Goal: Find specific page/section: Find specific page/section

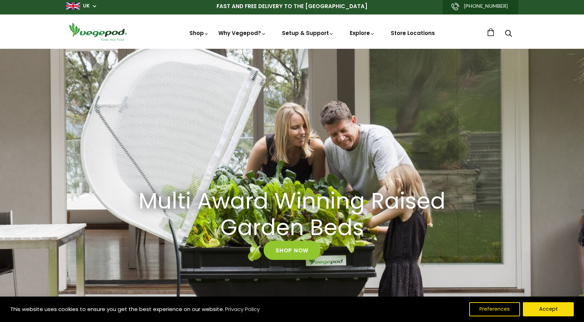
scroll to position [2, 0]
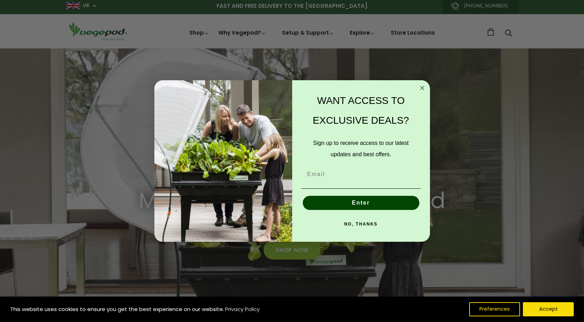
click at [421, 87] on icon "Close dialog" at bounding box center [423, 88] width 4 height 4
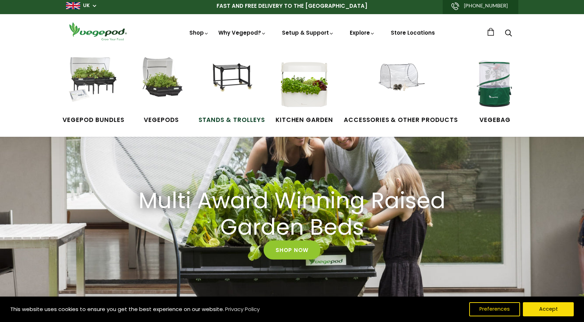
scroll to position [0, 140]
click at [392, 76] on img at bounding box center [400, 83] width 53 height 53
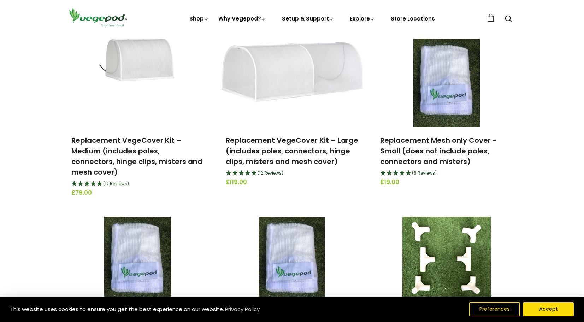
scroll to position [417, 0]
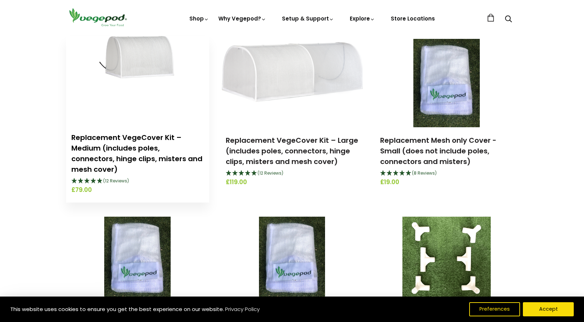
click at [134, 144] on link "Replacement VegeCover Kit – Medium (includes poles, connectors, hinge clips, mi…" at bounding box center [136, 154] width 131 height 42
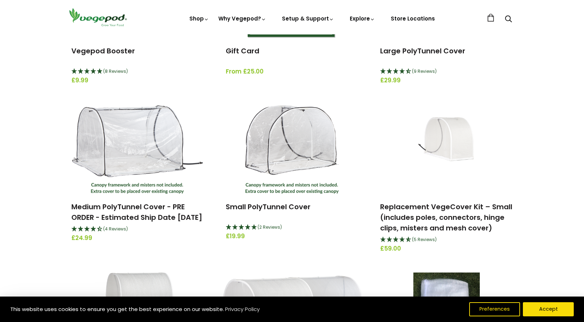
scroll to position [172, 0]
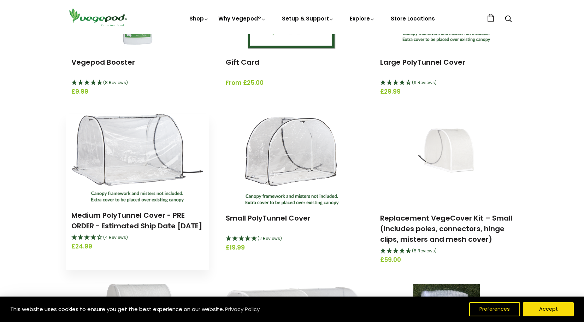
click at [118, 142] on img at bounding box center [137, 158] width 131 height 88
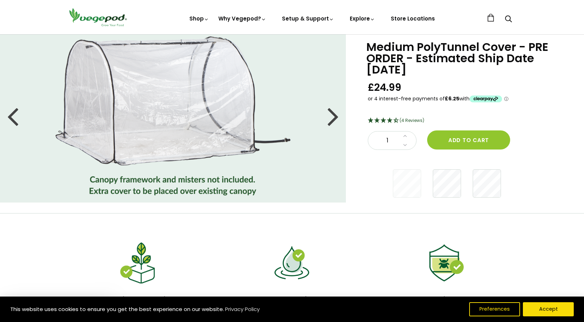
scroll to position [21, 0]
click at [330, 116] on div at bounding box center [333, 116] width 11 height 32
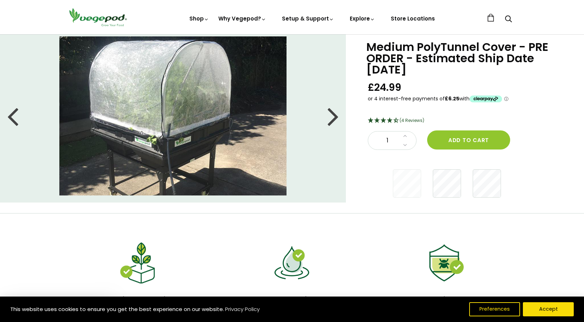
click at [333, 116] on div at bounding box center [333, 116] width 11 height 32
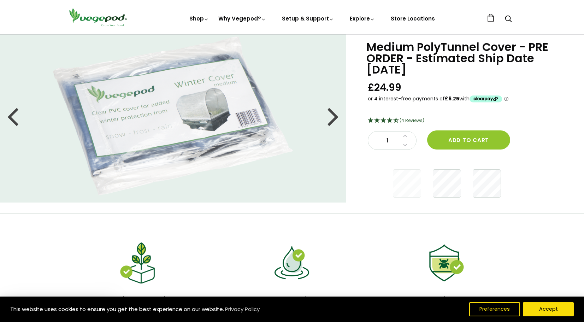
click at [333, 116] on div at bounding box center [333, 116] width 11 height 32
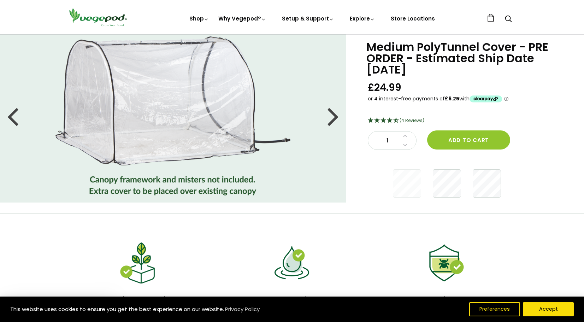
click at [333, 116] on div at bounding box center [333, 116] width 11 height 32
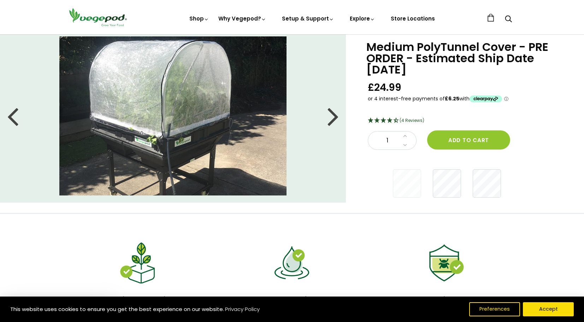
click at [333, 116] on div at bounding box center [333, 116] width 11 height 32
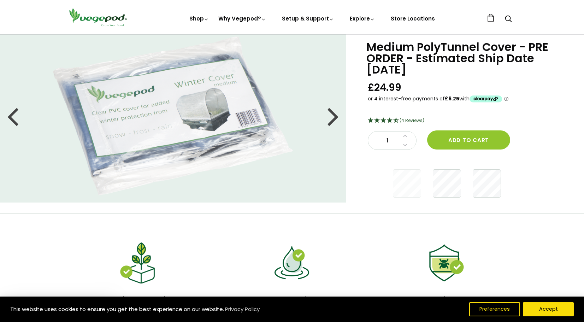
click at [333, 116] on div at bounding box center [333, 116] width 11 height 32
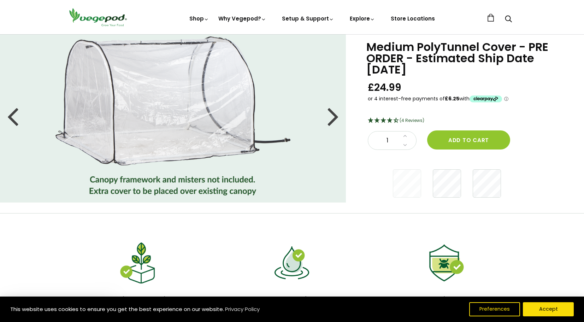
click at [333, 116] on div at bounding box center [333, 116] width 11 height 32
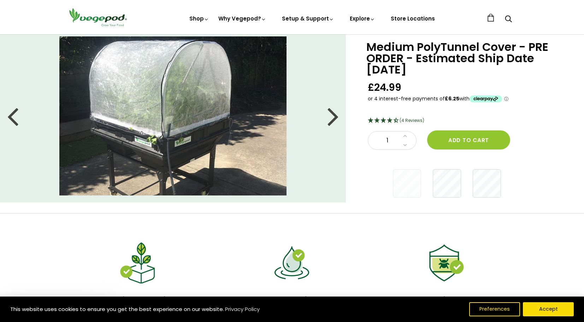
click at [333, 116] on div at bounding box center [333, 116] width 11 height 32
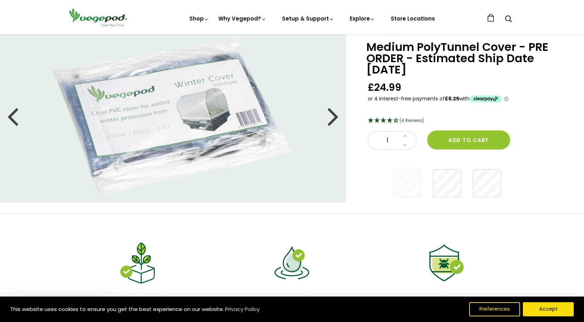
click at [333, 116] on div at bounding box center [333, 116] width 11 height 32
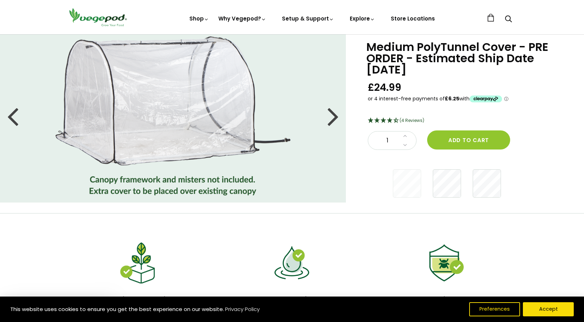
click at [333, 116] on div at bounding box center [333, 116] width 11 height 32
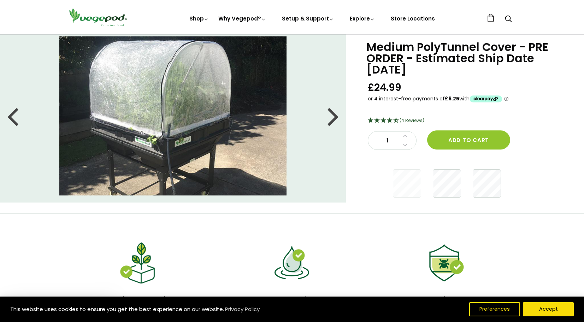
click at [333, 116] on div at bounding box center [333, 116] width 11 height 32
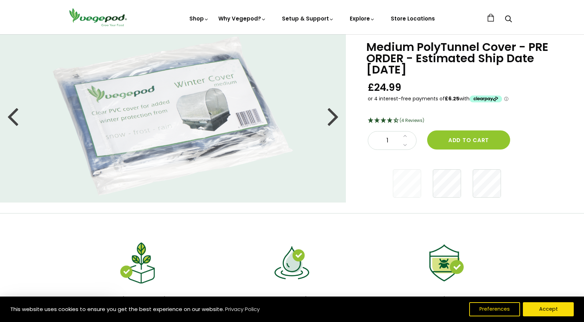
click at [333, 116] on div at bounding box center [333, 116] width 11 height 32
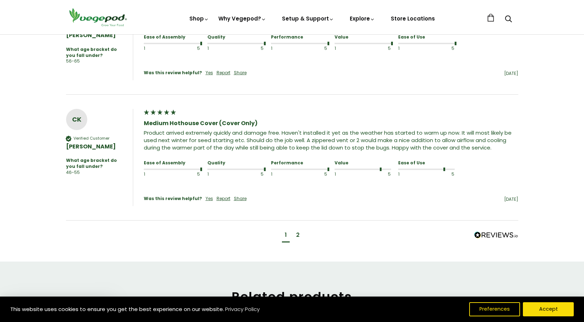
scroll to position [544, 0]
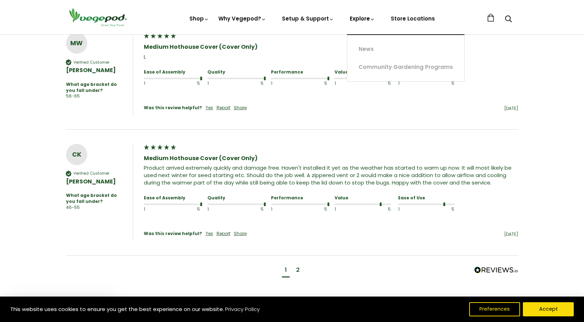
click at [363, 16] on link "Explore" at bounding box center [362, 31] width 25 height 33
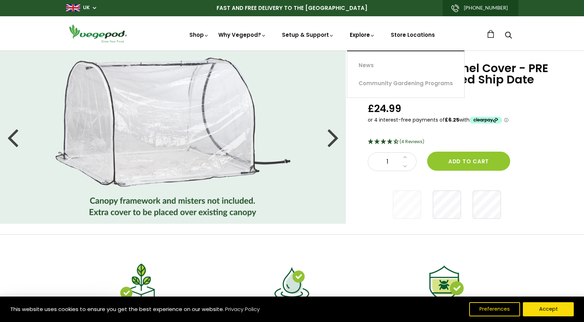
click at [356, 34] on link "Explore" at bounding box center [362, 47] width 25 height 33
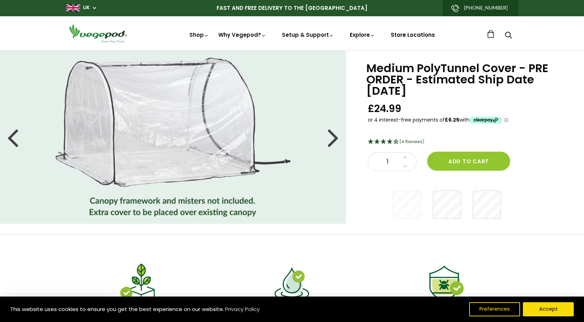
click at [407, 36] on link "Store Locations" at bounding box center [413, 34] width 44 height 7
click at [544, 311] on button "Accept" at bounding box center [548, 309] width 51 height 14
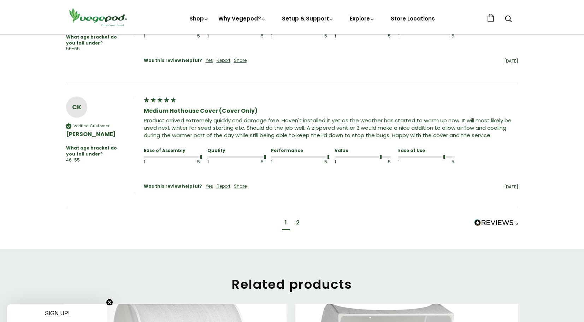
scroll to position [590, 0]
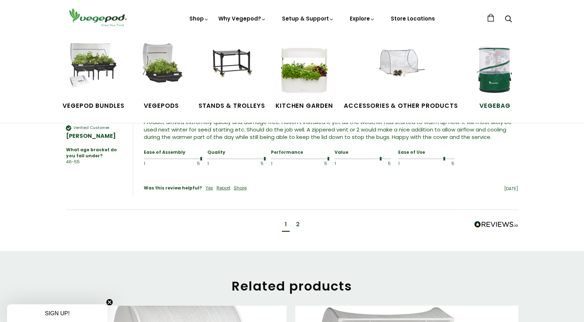
click at [501, 77] on img at bounding box center [495, 69] width 53 height 53
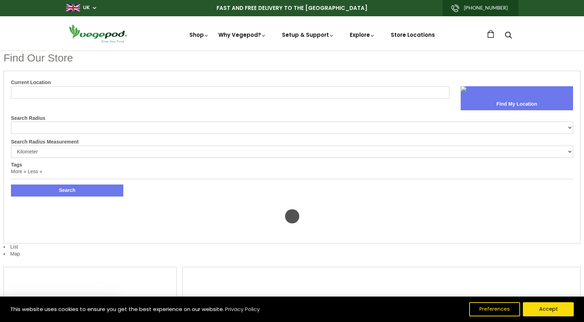
select select "m"
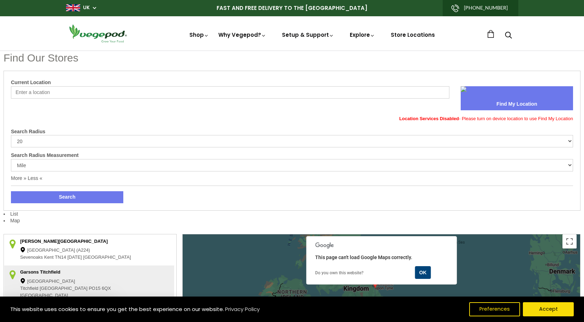
click at [221, 94] on input "Current Location" at bounding box center [230, 92] width 439 height 12
type input "b47 5rb"
click at [67, 196] on button "Search" at bounding box center [67, 197] width 112 height 12
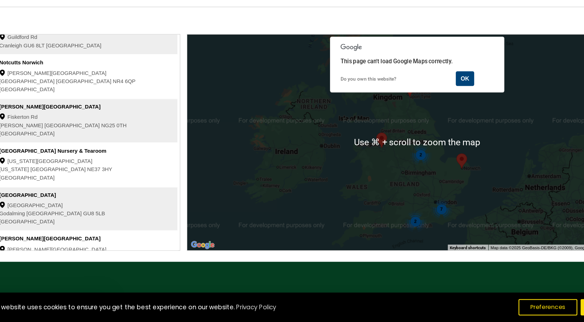
scroll to position [162, 0]
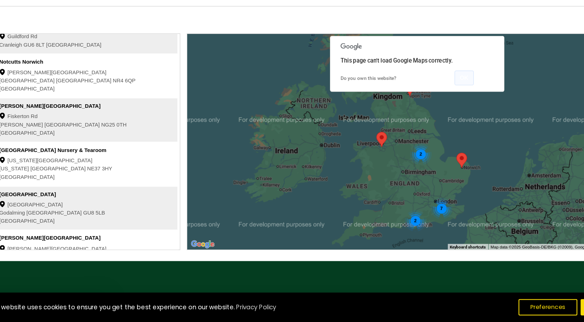
click at [414, 105] on button "OK" at bounding box center [422, 111] width 17 height 13
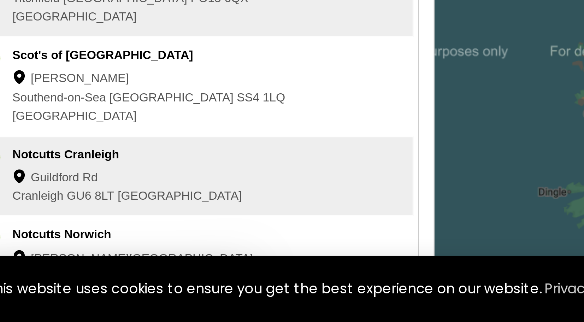
scroll to position [0, 0]
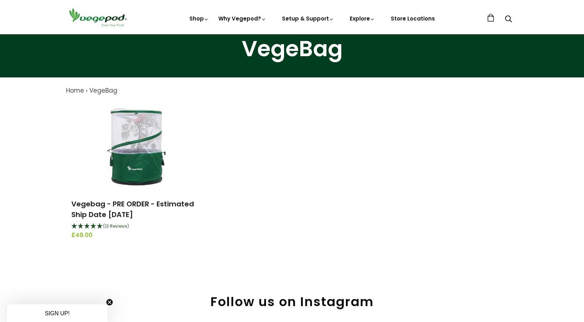
scroll to position [30, 0]
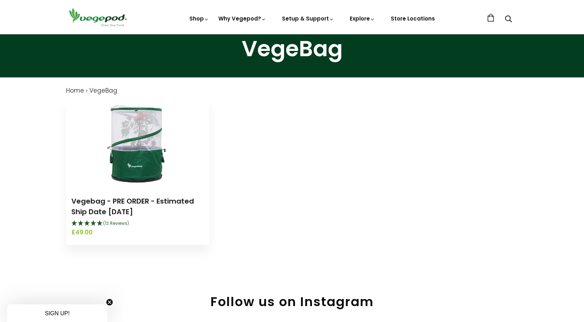
click at [156, 158] on img at bounding box center [137, 144] width 88 height 88
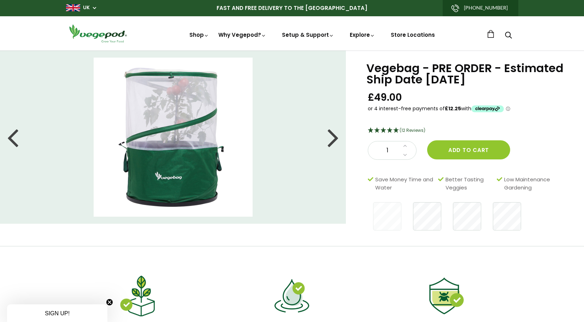
click at [331, 138] on div at bounding box center [333, 137] width 11 height 32
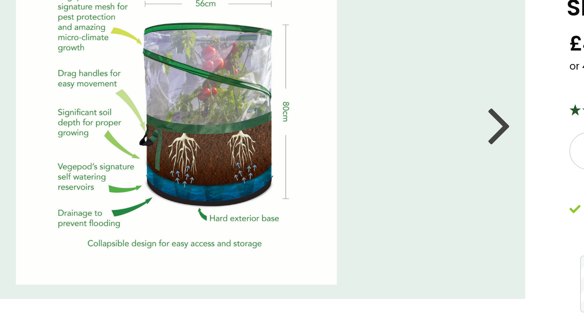
click at [328, 121] on div at bounding box center [333, 137] width 11 height 32
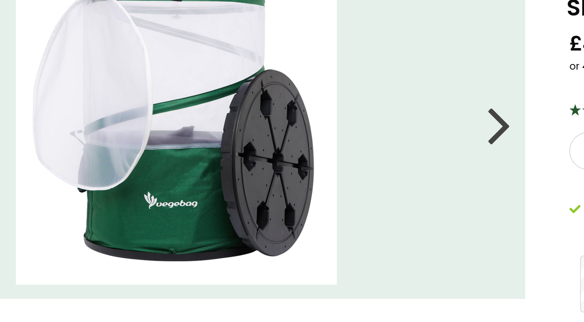
click at [328, 121] on div at bounding box center [333, 137] width 11 height 32
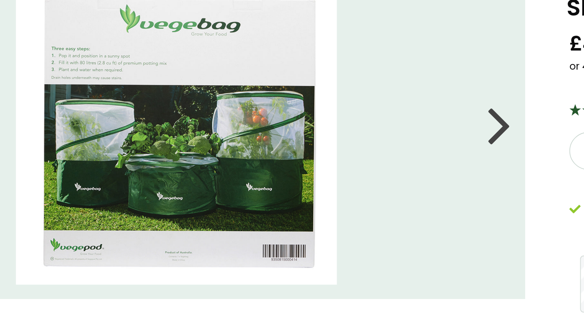
click at [328, 121] on div at bounding box center [333, 137] width 11 height 32
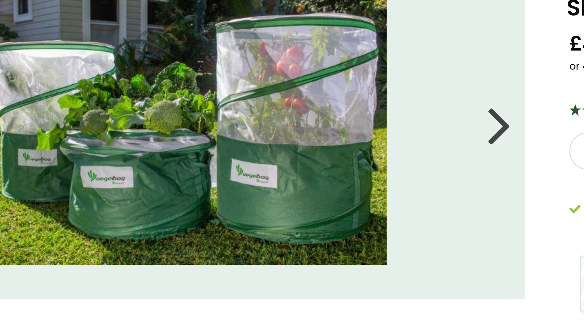
click at [328, 121] on div at bounding box center [333, 137] width 11 height 32
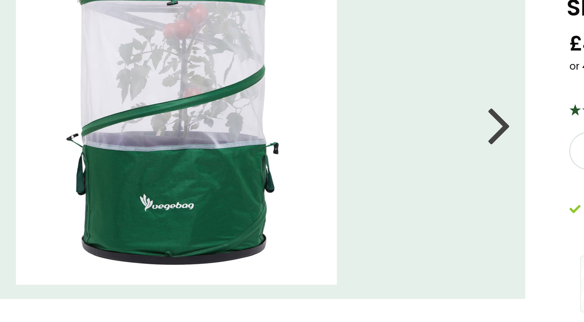
click at [328, 121] on div at bounding box center [333, 137] width 11 height 32
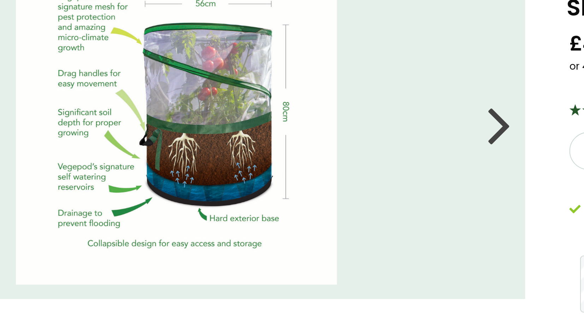
click at [328, 121] on div at bounding box center [333, 137] width 11 height 32
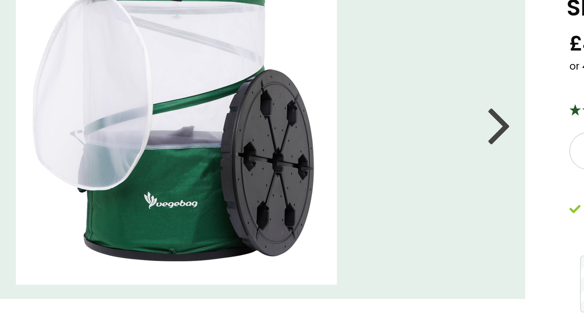
click at [328, 121] on div at bounding box center [333, 137] width 11 height 32
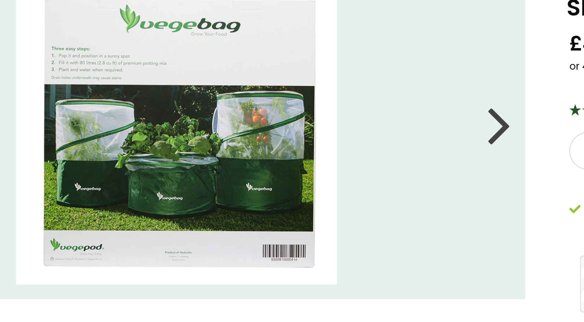
click at [328, 121] on div at bounding box center [333, 137] width 11 height 32
